Goal: Task Accomplishment & Management: Manage account settings

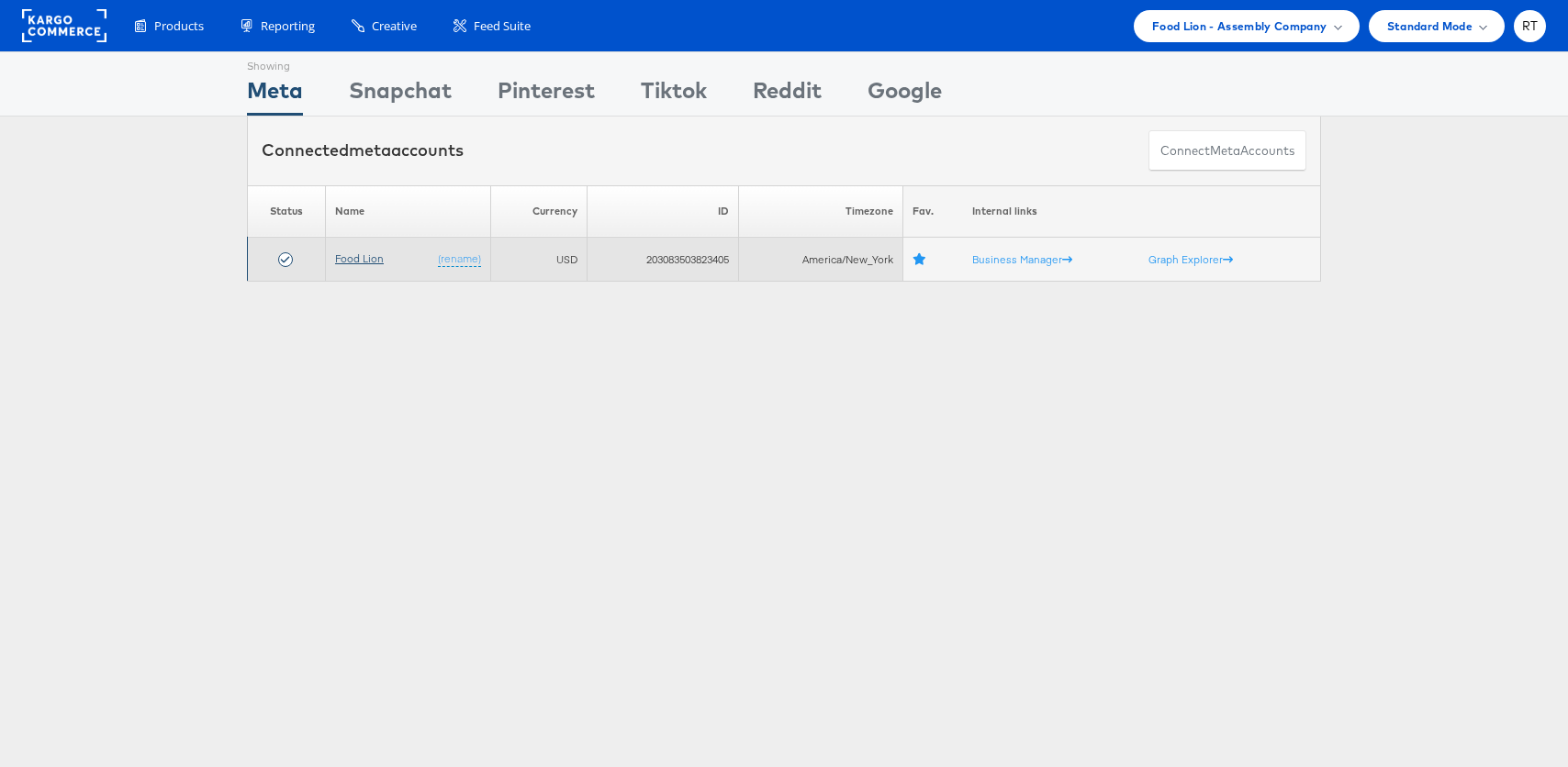
click at [347, 259] on link "Food Lion" at bounding box center [359, 258] width 48 height 14
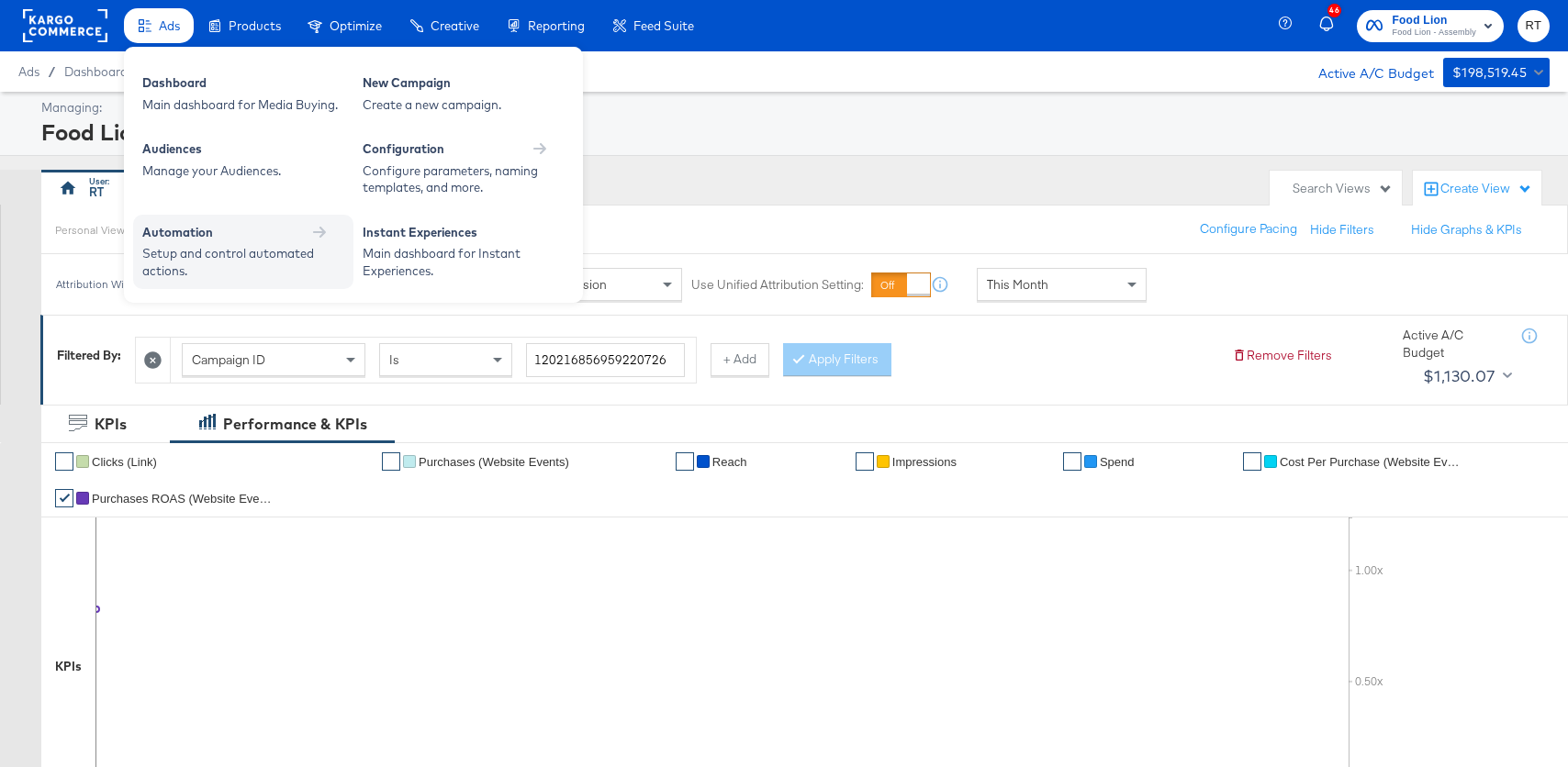
click at [229, 262] on div "Setup and control automated actions." at bounding box center [234, 262] width 183 height 34
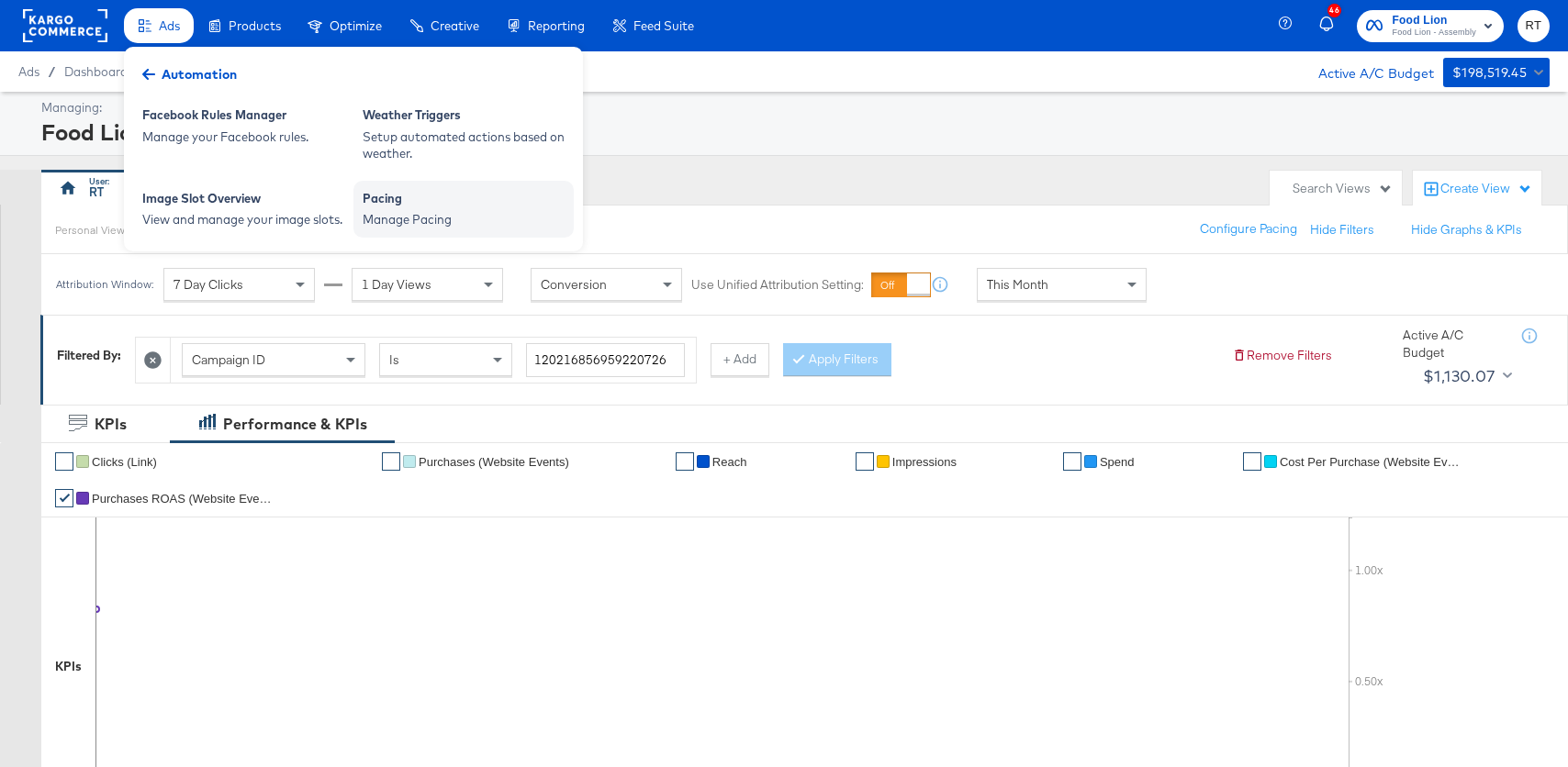
click at [403, 199] on div "Pacing" at bounding box center [463, 201] width 202 height 22
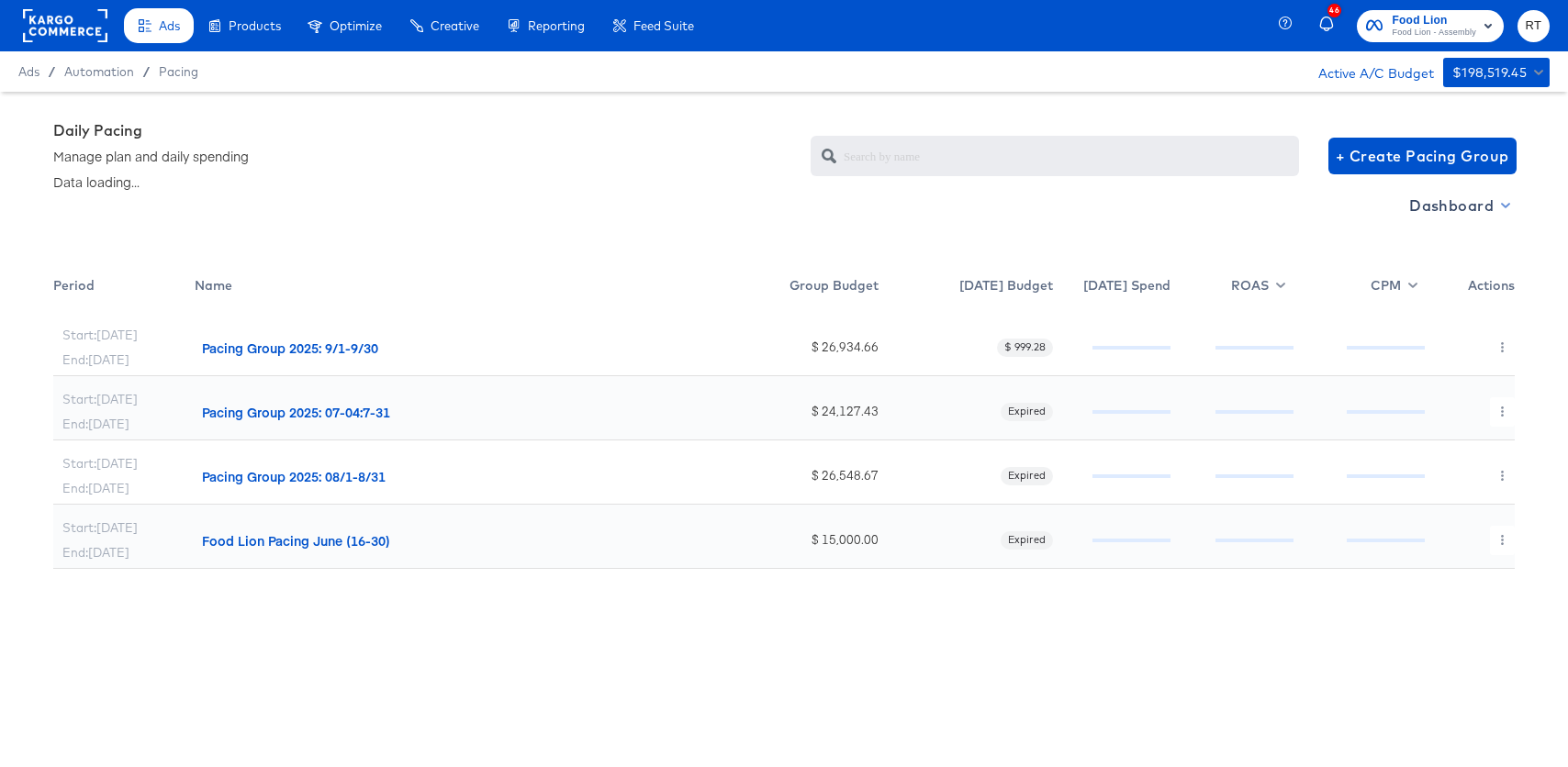
click at [1439, 204] on span "Dashboard" at bounding box center [1459, 205] width 99 height 26
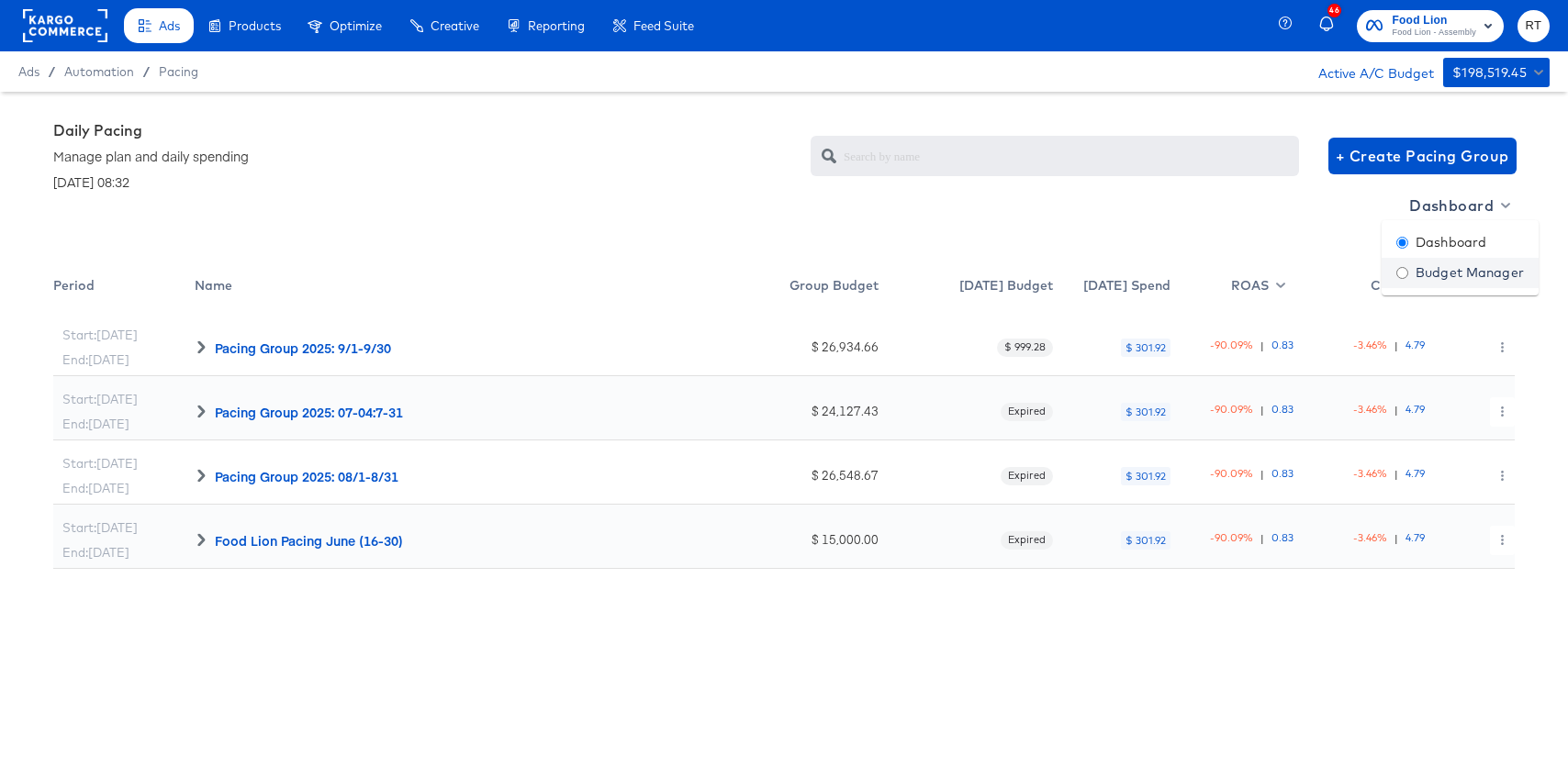
click at [1442, 273] on div "Budget Manager" at bounding box center [1460, 273] width 127 height 20
radio input "false"
radio input "true"
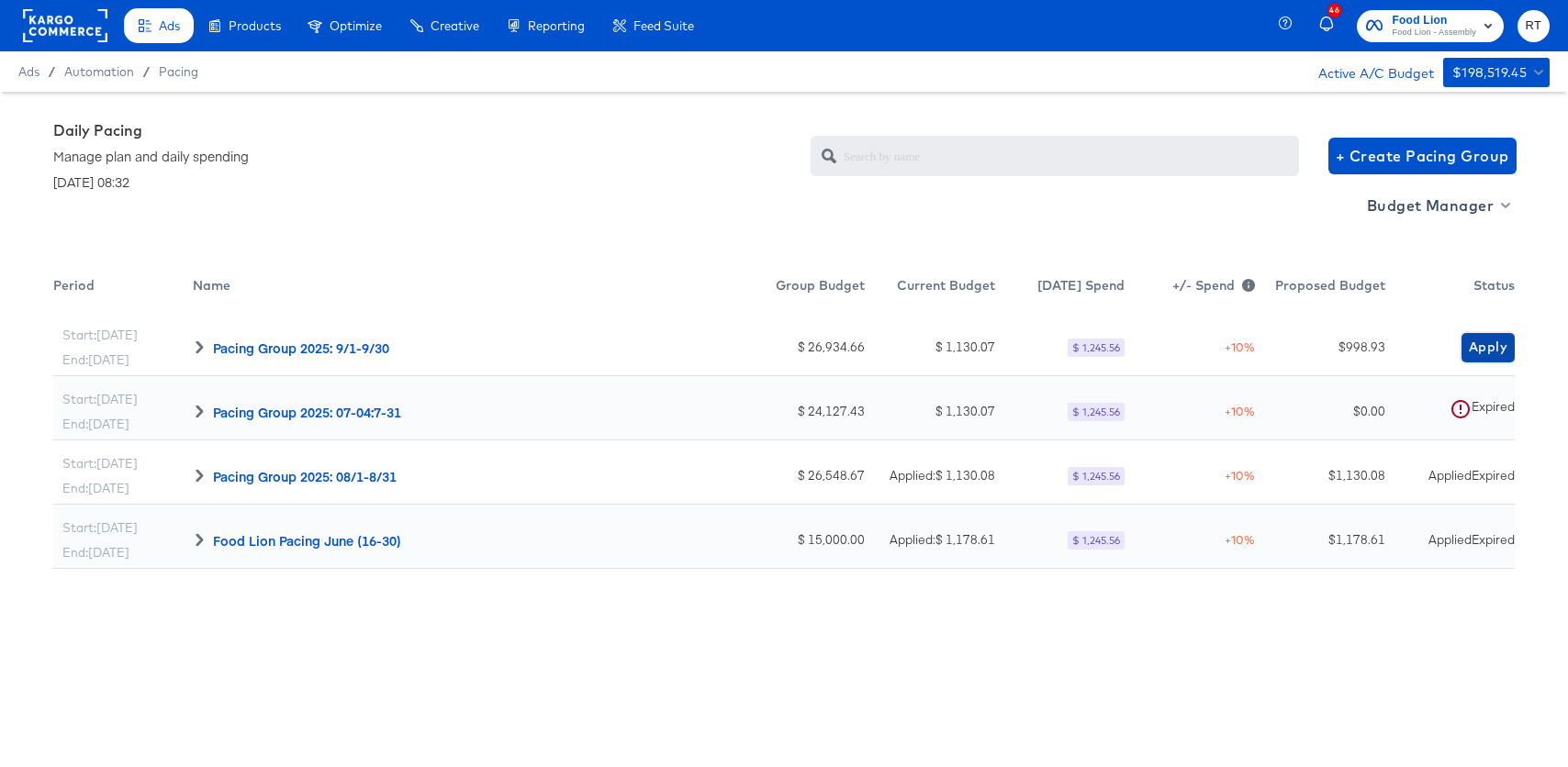
click at [1493, 351] on span "Apply" at bounding box center [1487, 347] width 38 height 23
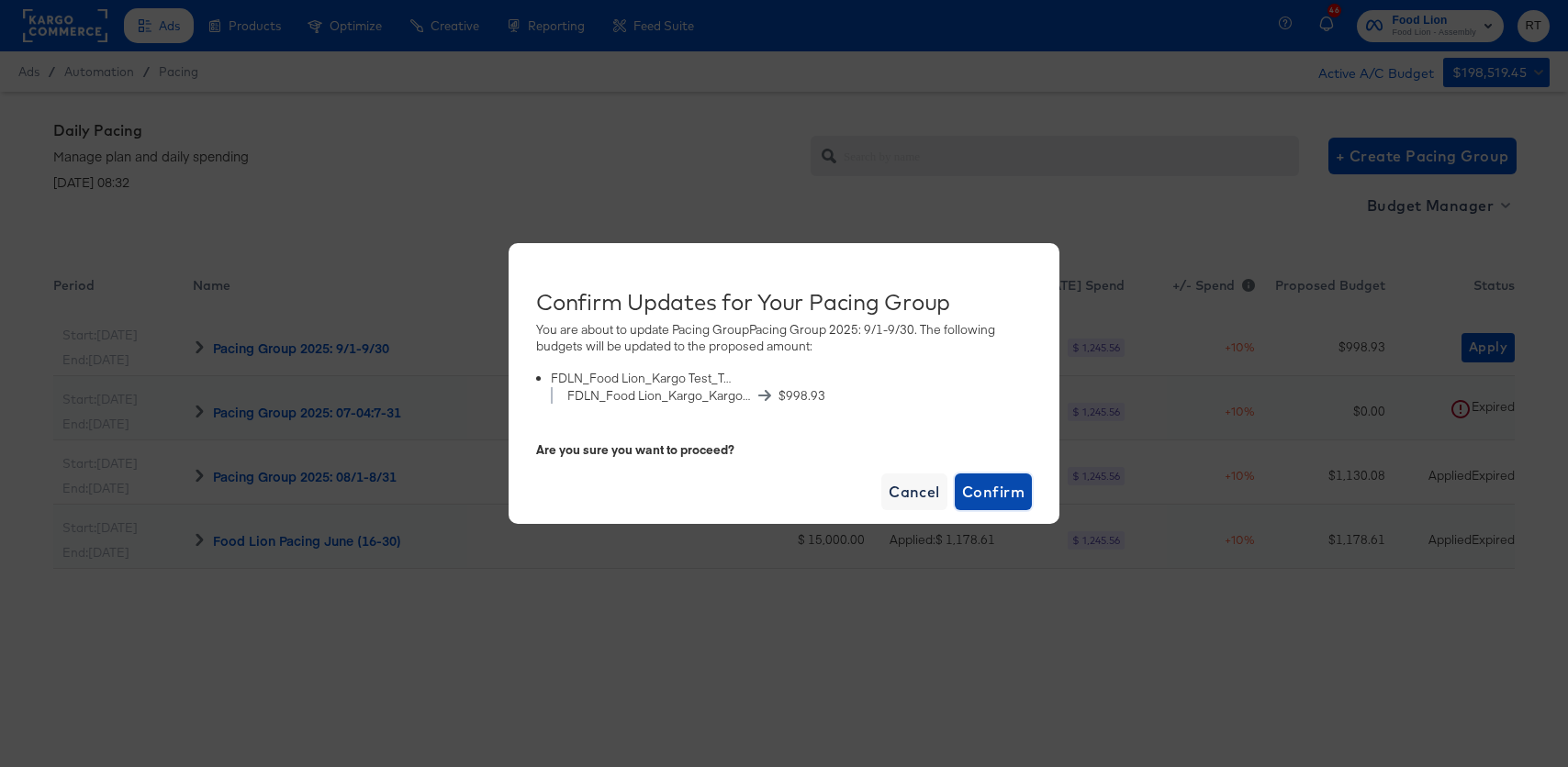
click at [1011, 503] on span "Confirm" at bounding box center [992, 492] width 62 height 26
